Goal: Find specific page/section: Find specific page/section

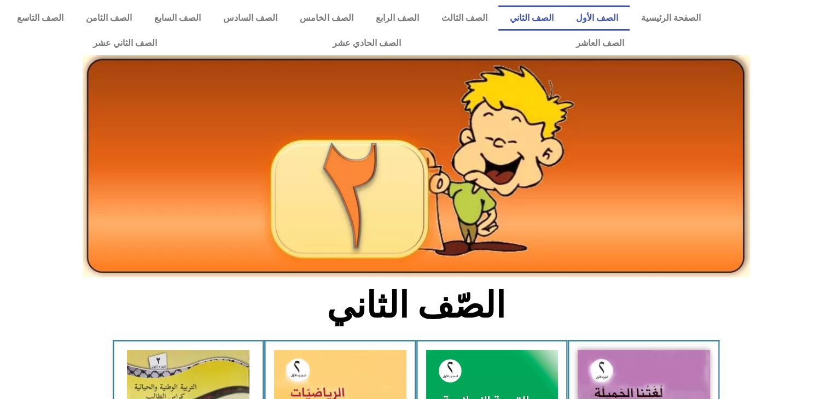
click at [619, 21] on link "الصف الأول" at bounding box center [597, 17] width 65 height 25
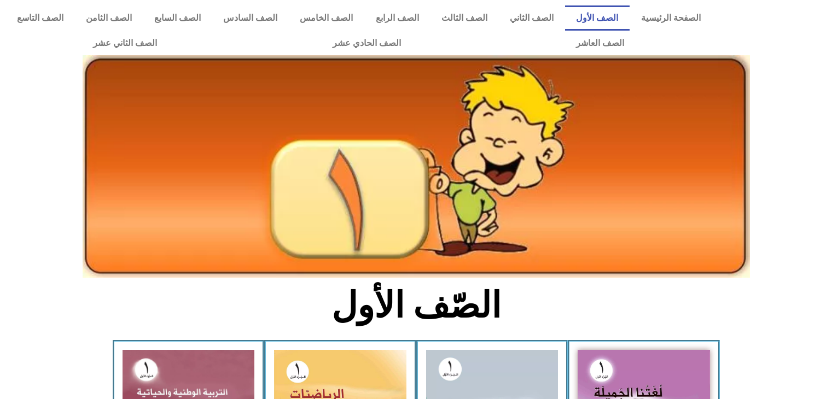
scroll to position [219, 0]
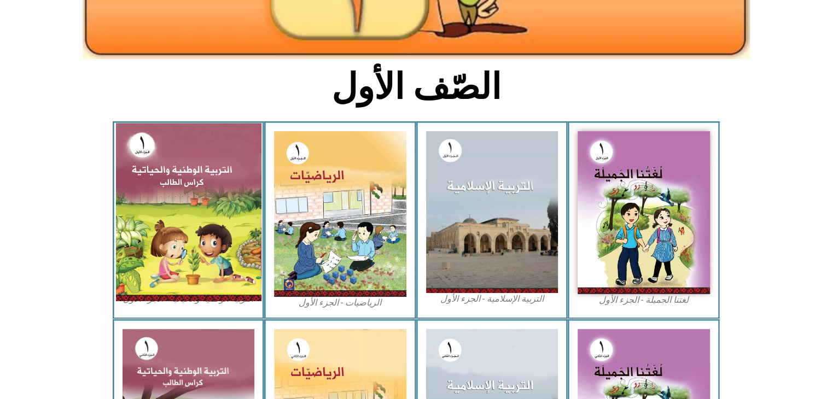
click at [170, 200] on img at bounding box center [188, 212] width 146 height 178
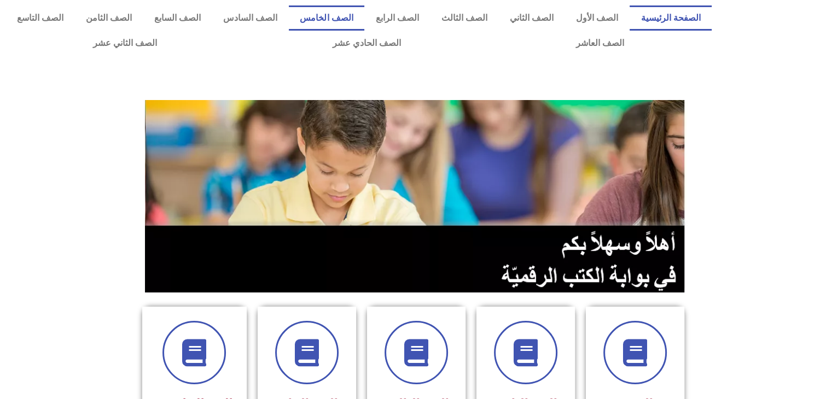
click at [364, 20] on link "الصف الخامس" at bounding box center [326, 17] width 75 height 25
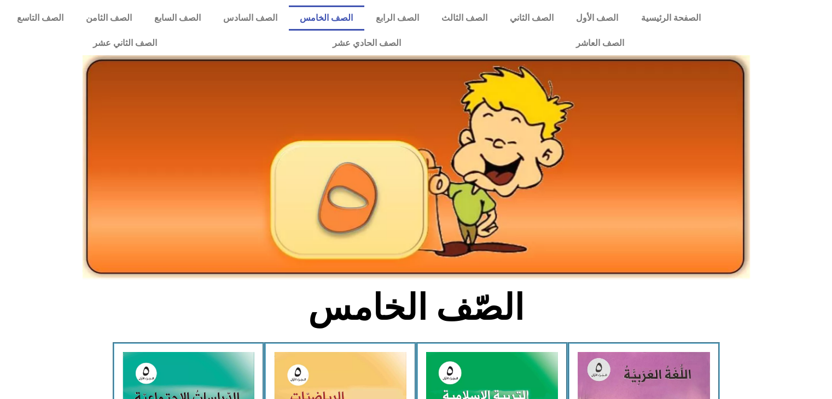
scroll to position [219, 0]
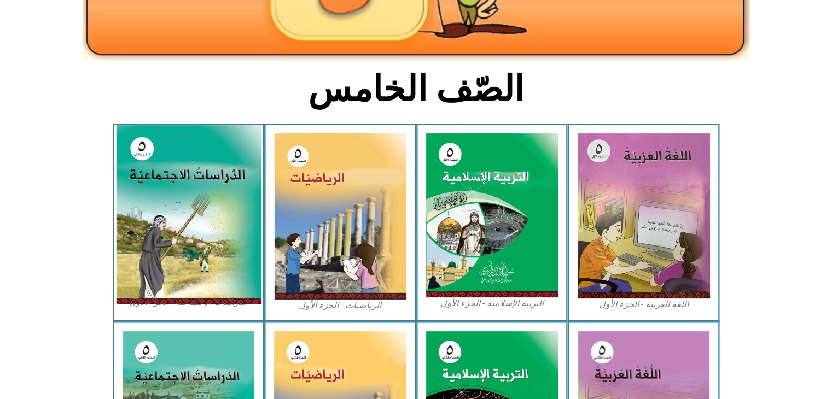
click at [181, 182] on img at bounding box center [188, 214] width 146 height 179
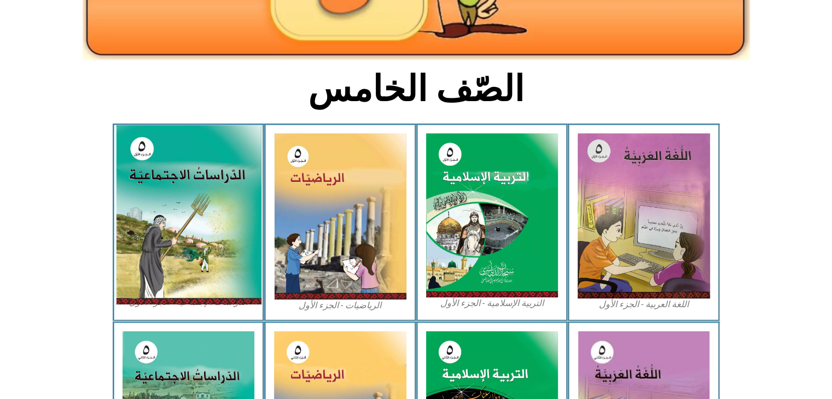
click at [163, 201] on img at bounding box center [188, 214] width 146 height 179
